Goal: Task Accomplishment & Management: Use online tool/utility

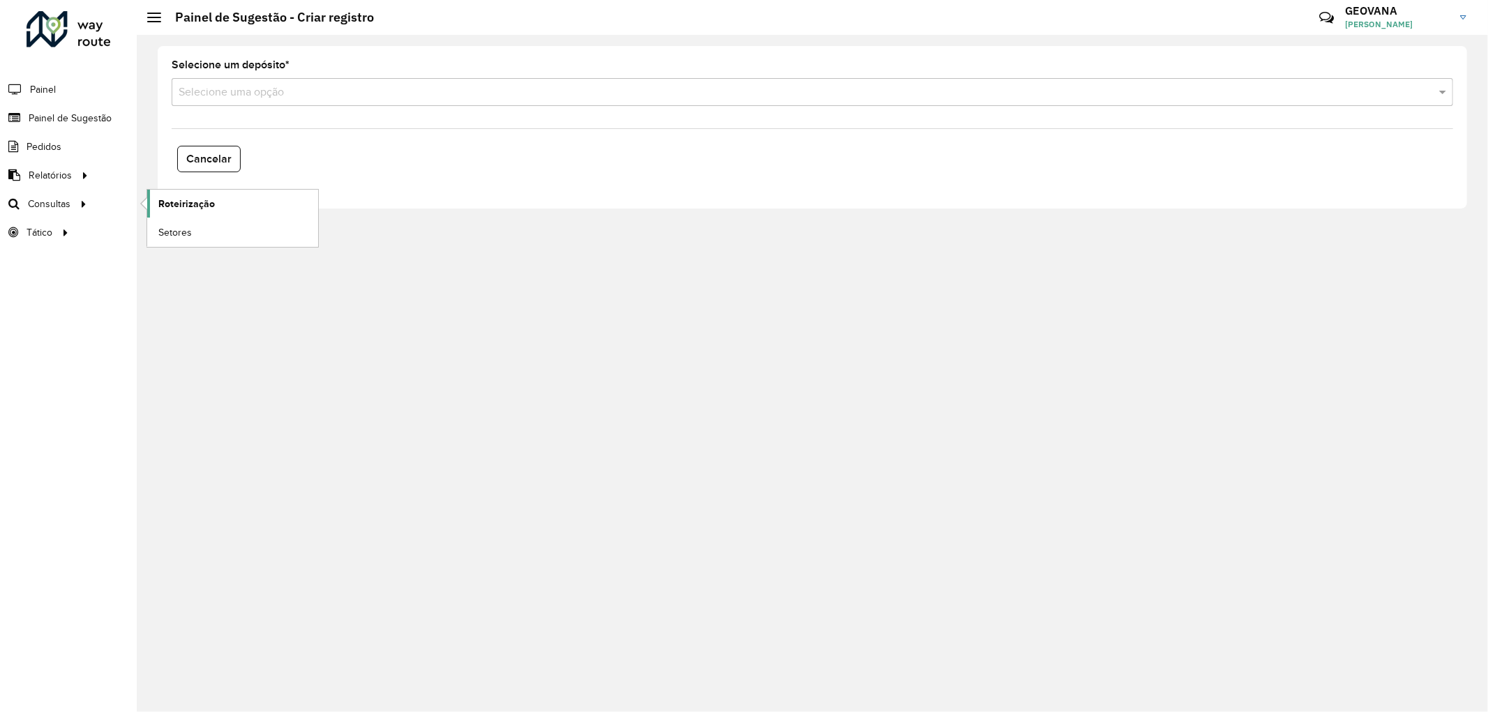
click at [195, 198] on span "Roteirização" at bounding box center [186, 204] width 57 height 15
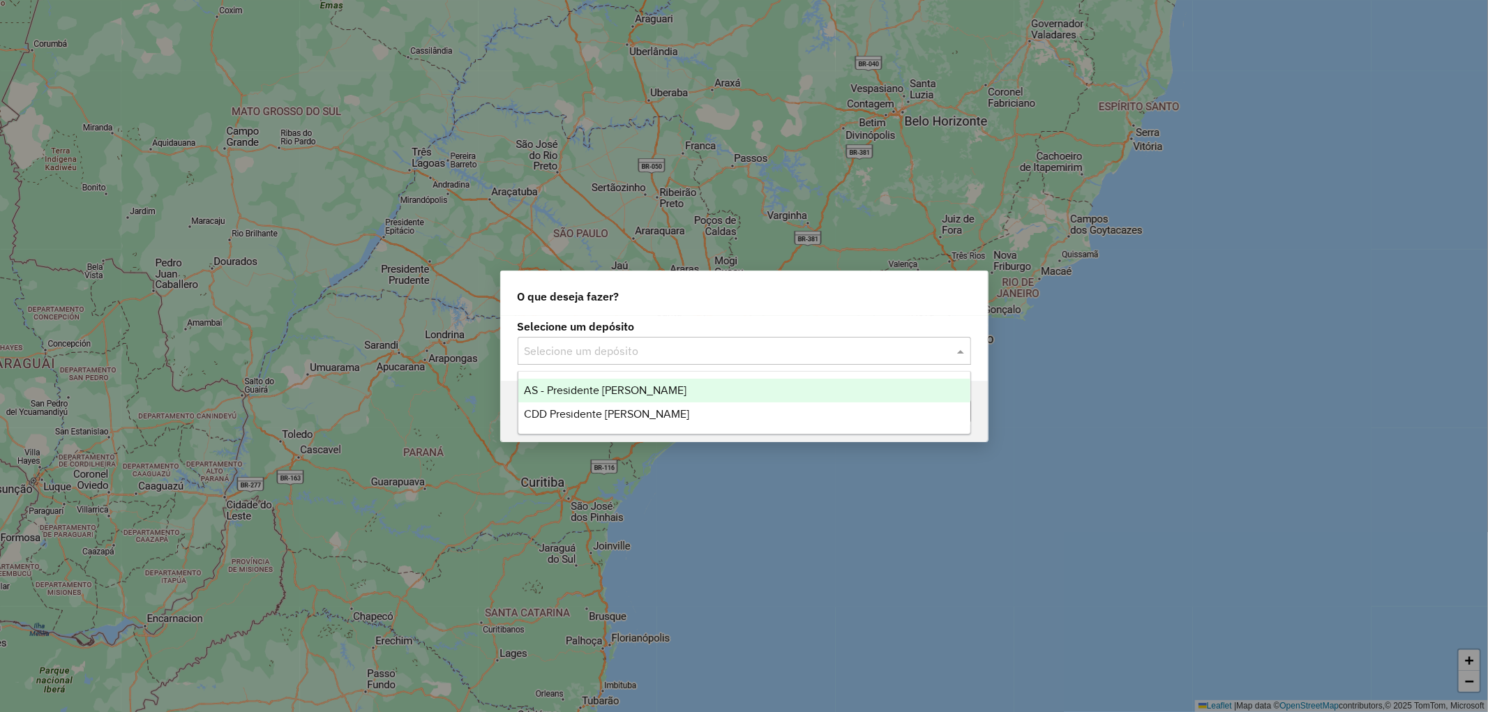
click at [608, 345] on input "text" at bounding box center [731, 351] width 412 height 17
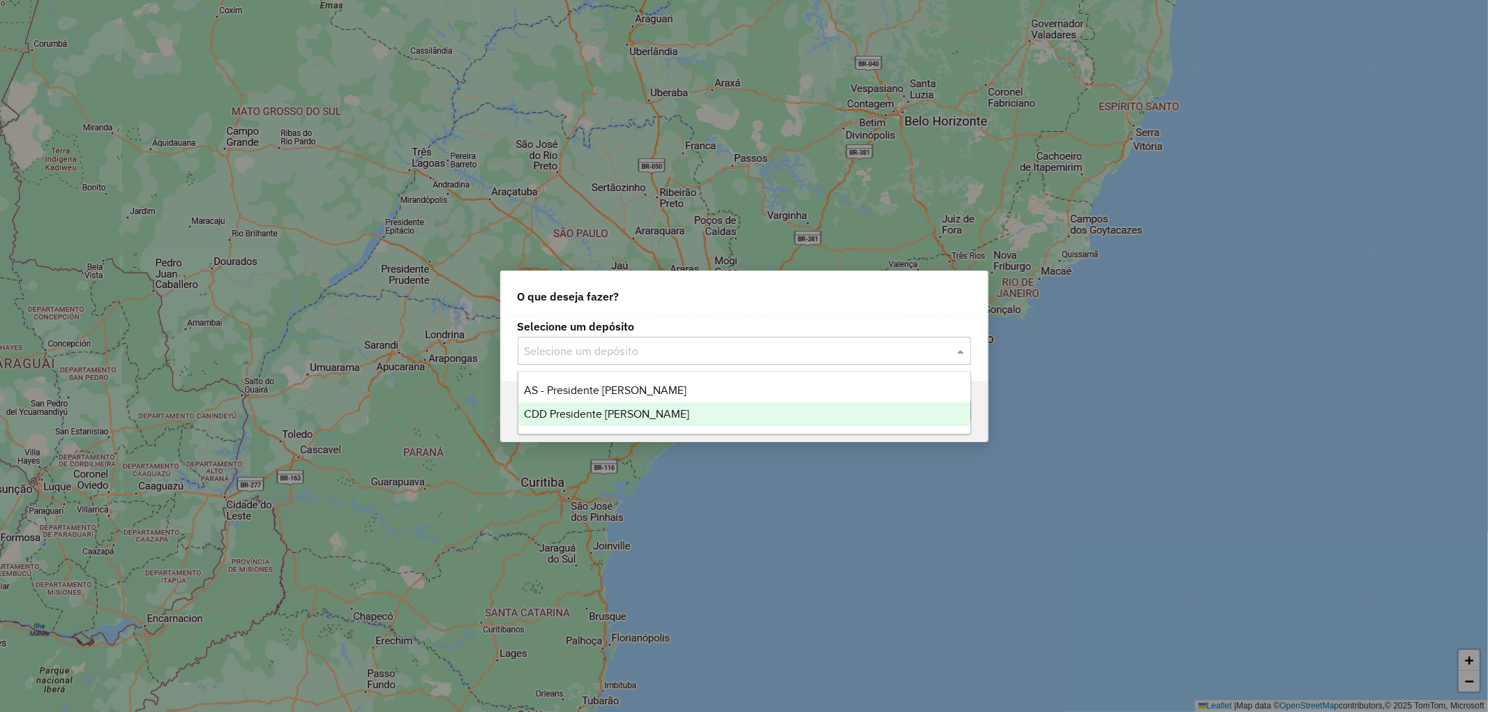
click at [596, 416] on span "CDD Presidente [PERSON_NAME]" at bounding box center [606, 414] width 165 height 12
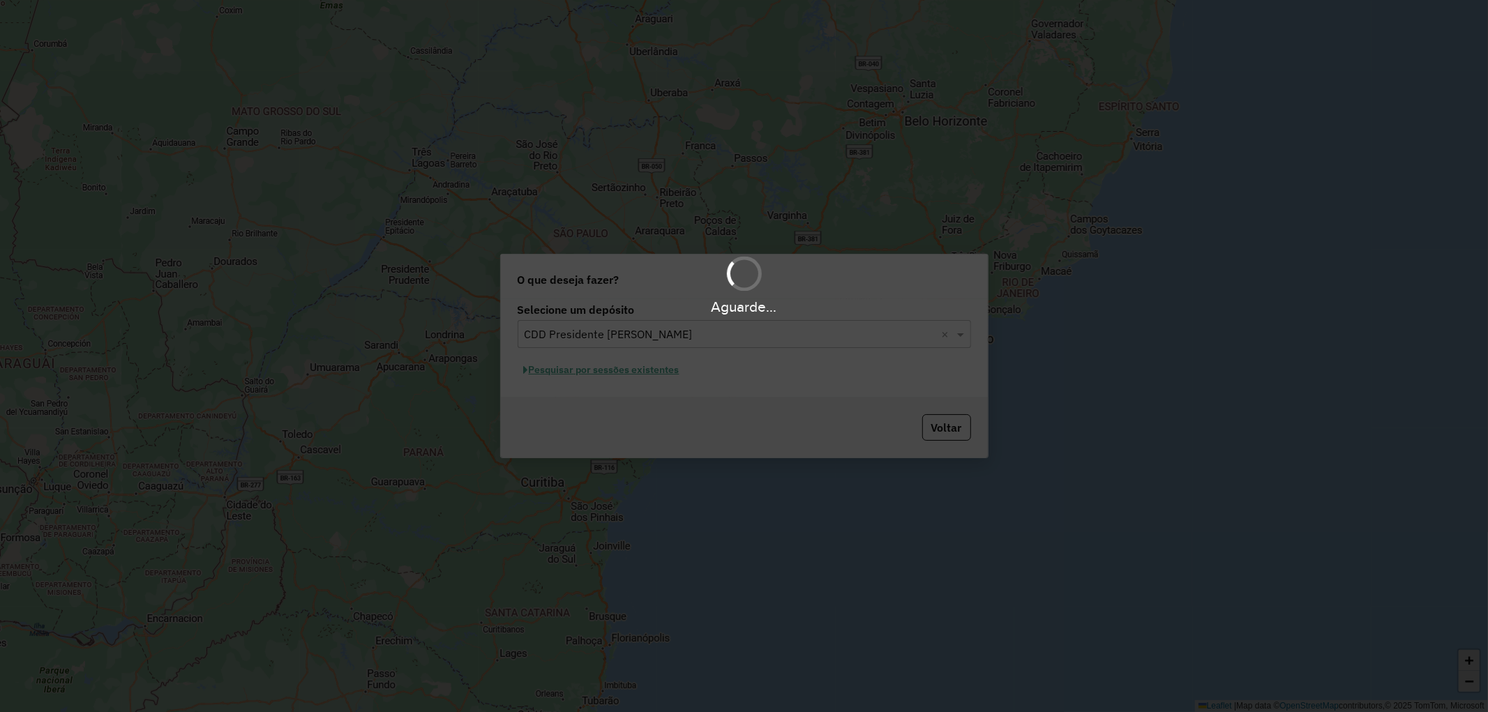
click at [603, 370] on div "Aguarde..." at bounding box center [744, 356] width 1488 height 712
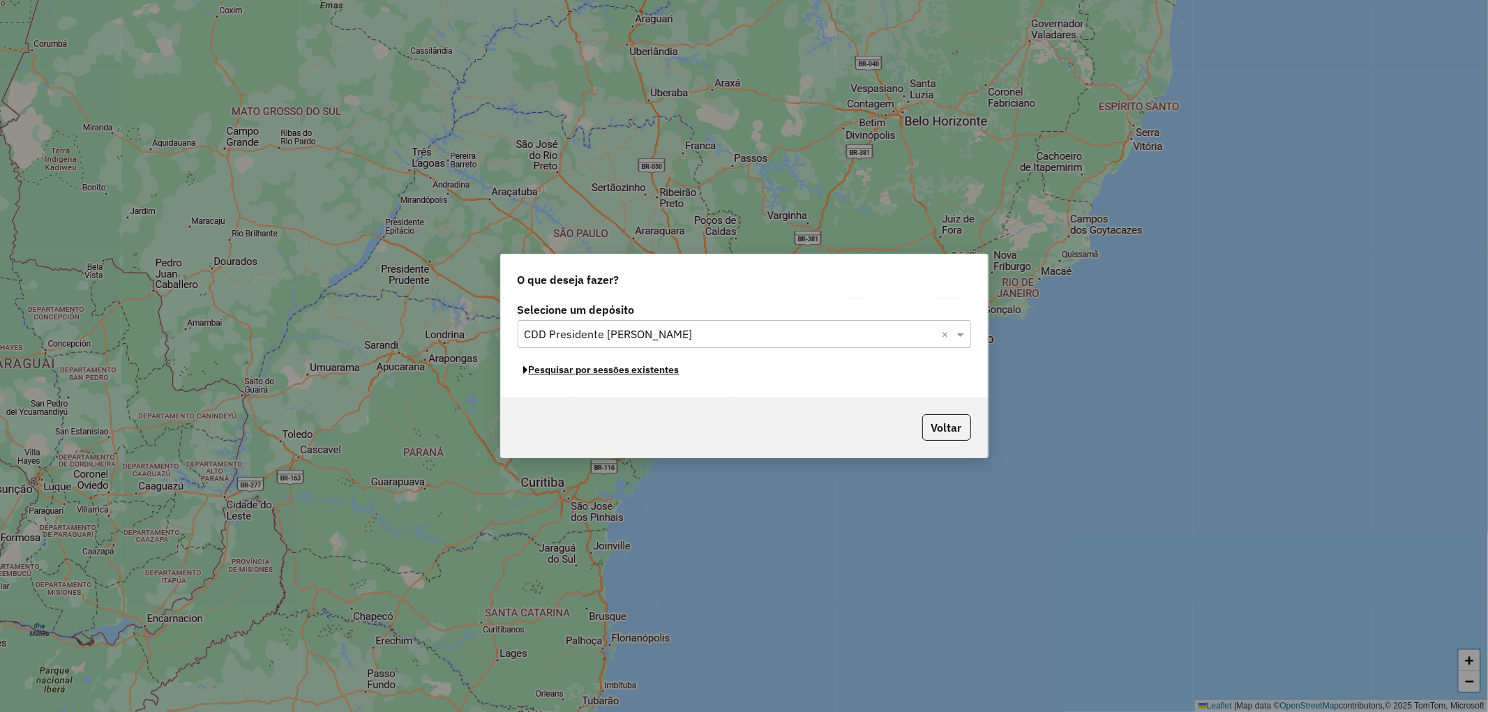
click at [603, 370] on button "Pesquisar por sessões existentes" at bounding box center [602, 370] width 168 height 22
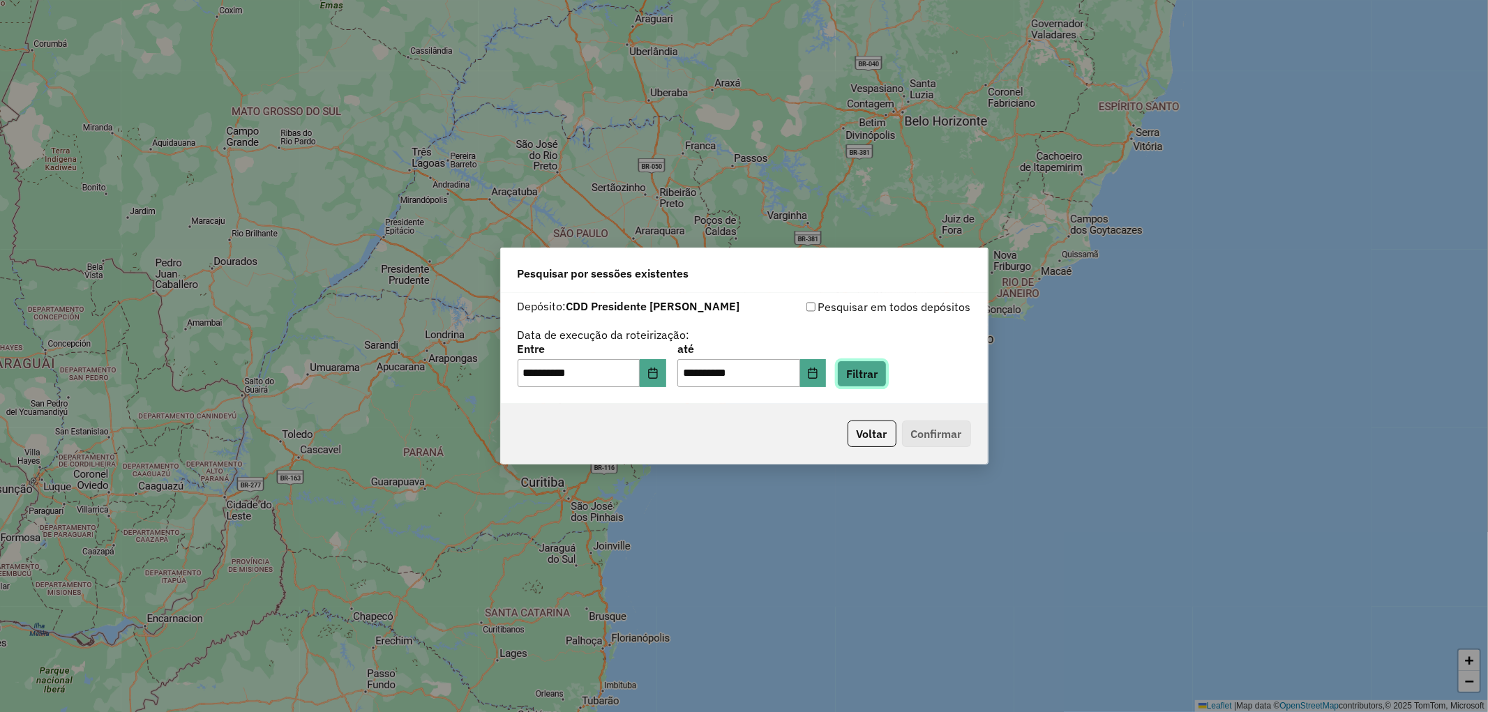
click at [877, 380] on button "Filtrar" at bounding box center [862, 374] width 50 height 27
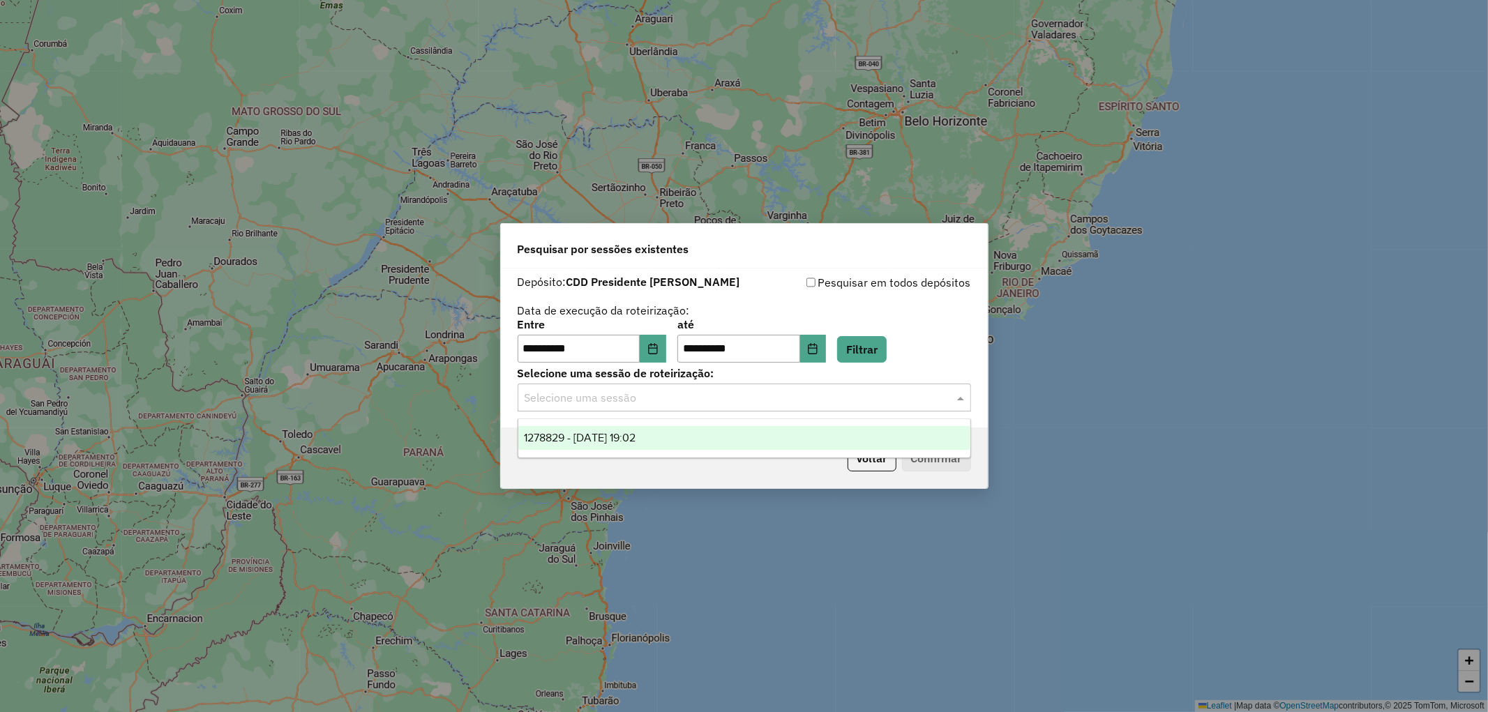
click at [569, 396] on input "text" at bounding box center [731, 398] width 412 height 17
click at [582, 442] on span "1278829 - 19/09/2025 19:02" at bounding box center [580, 438] width 112 height 12
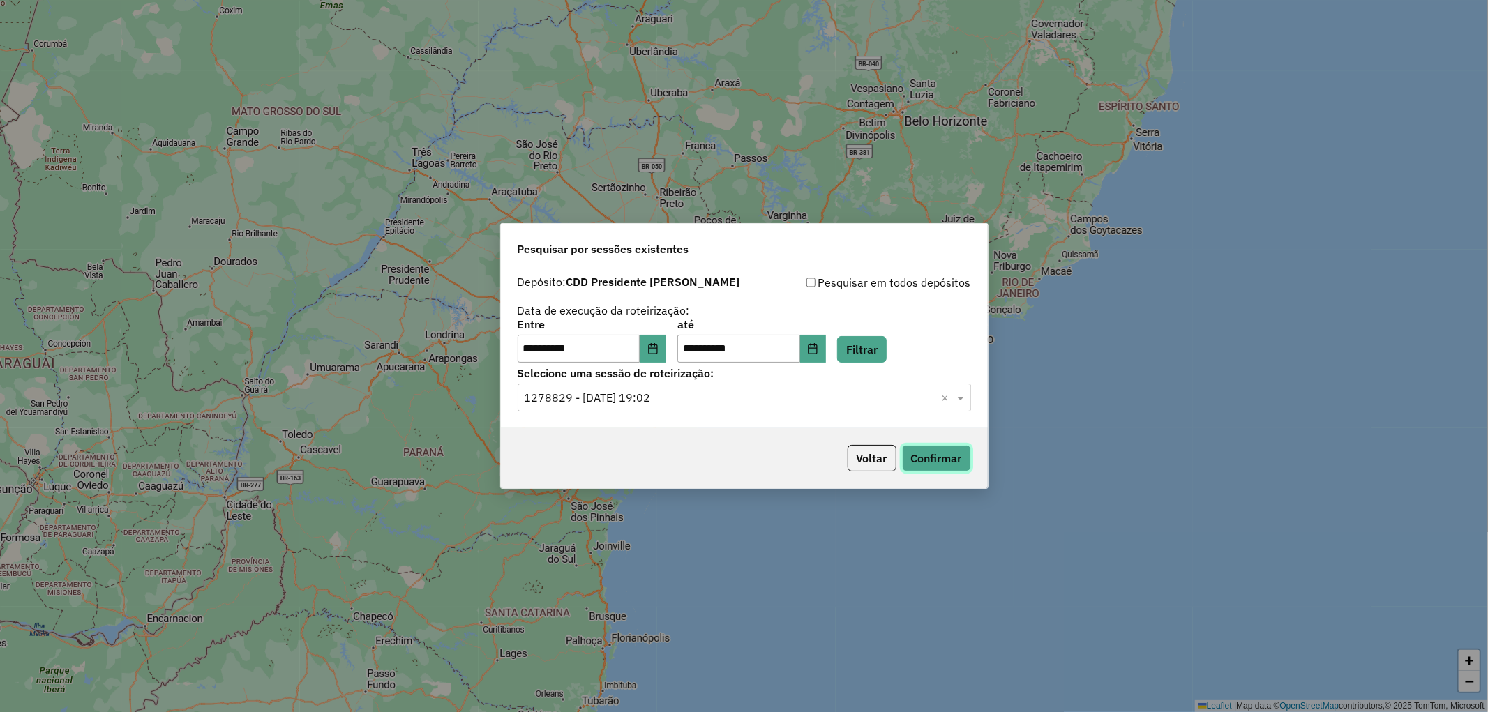
click at [945, 459] on button "Confirmar" at bounding box center [936, 458] width 69 height 27
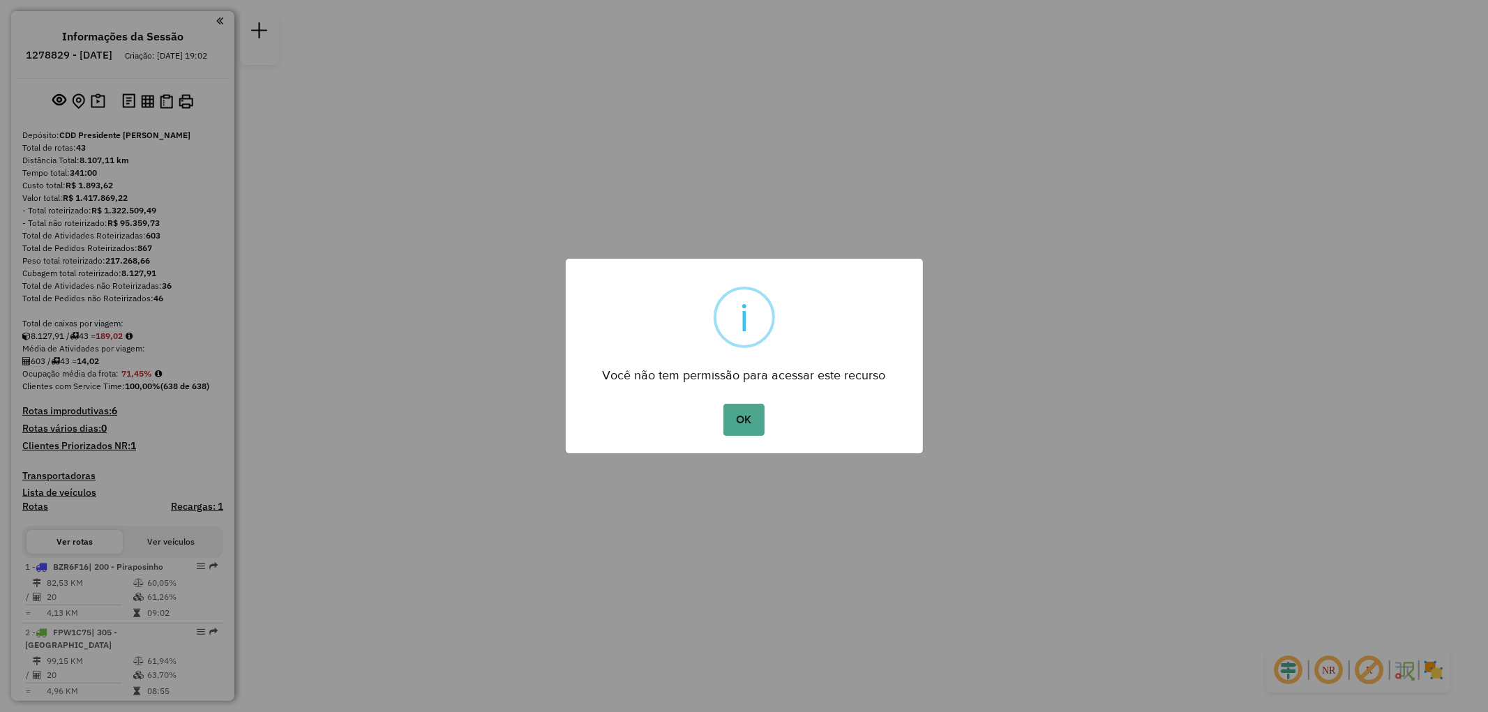
click at [723, 404] on button "OK" at bounding box center [743, 420] width 41 height 32
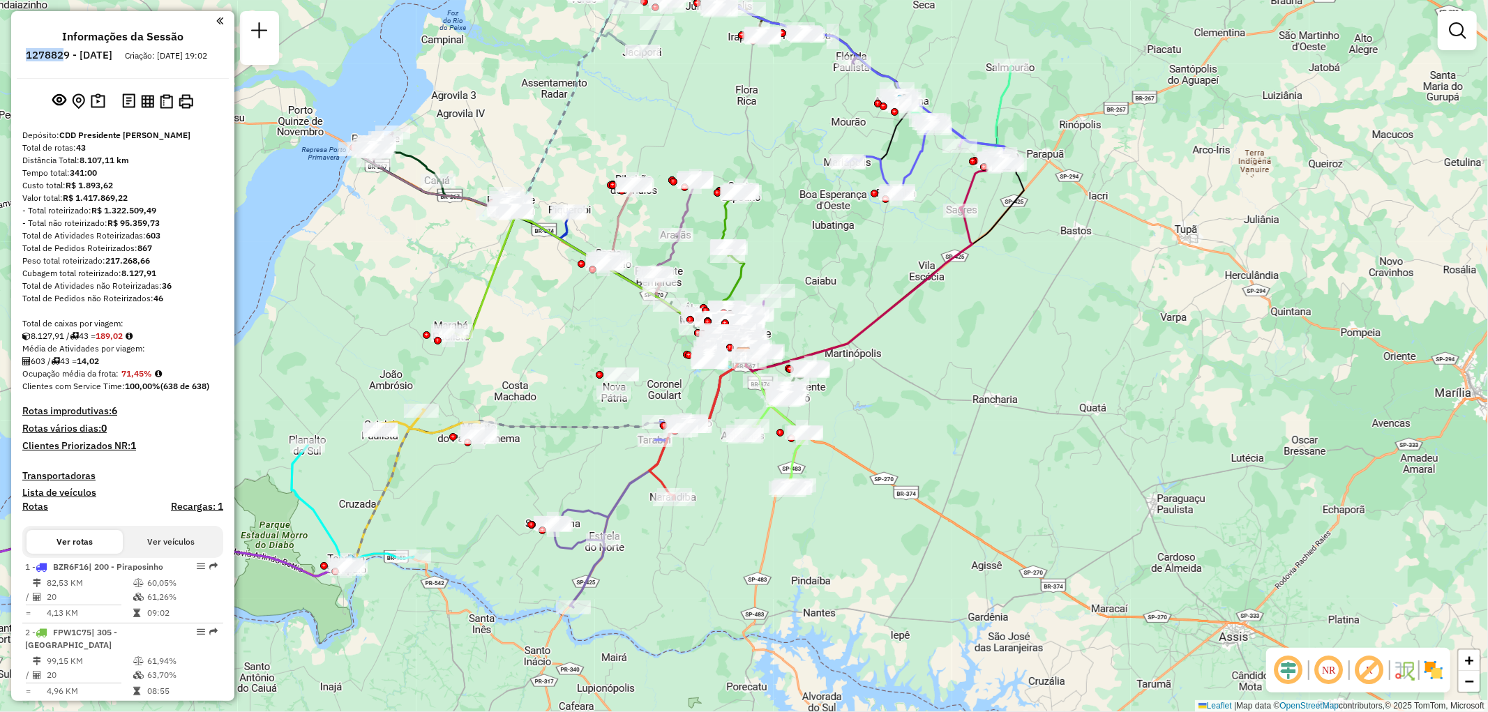
drag, startPoint x: 65, startPoint y: 54, endPoint x: 105, endPoint y: 54, distance: 40.5
click at [105, 54] on h6 "1278829 - 19/09/2025" at bounding box center [69, 55] width 87 height 13
copy h6 "1278829"
